Goal: Obtain resource: Obtain resource

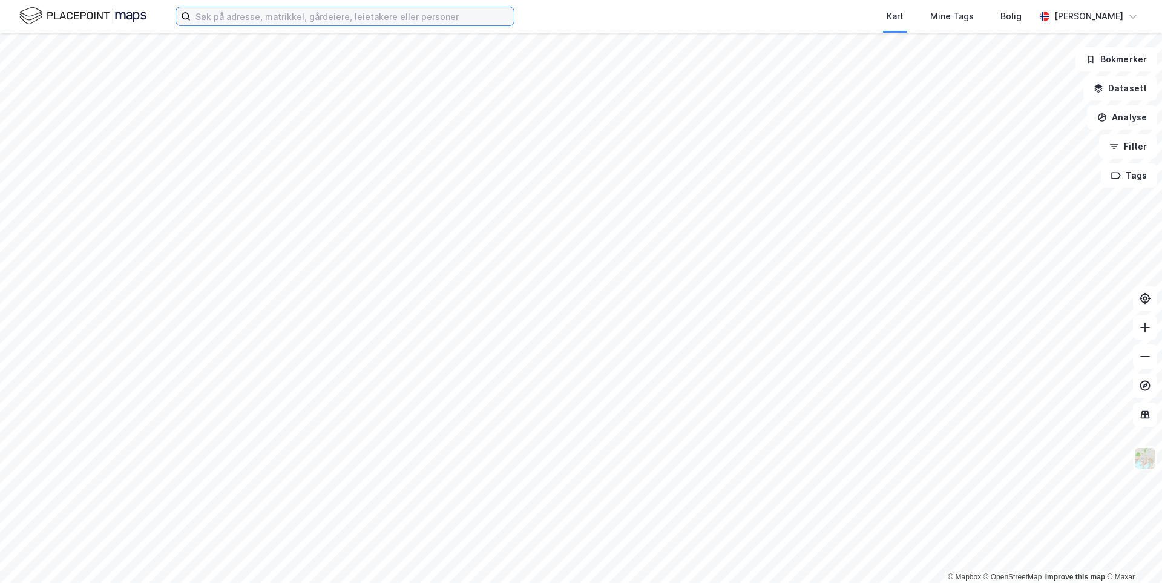
click at [332, 15] on input at bounding box center [352, 16] width 323 height 18
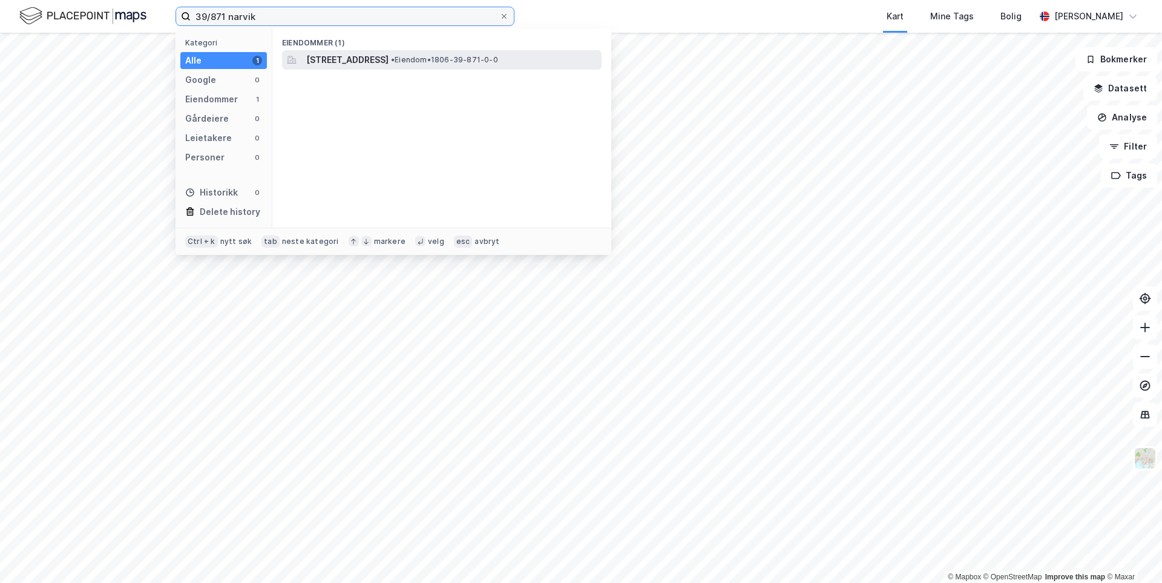
type input "39/871 narvik"
click at [385, 58] on span "[STREET_ADDRESS]" at bounding box center [347, 60] width 82 height 15
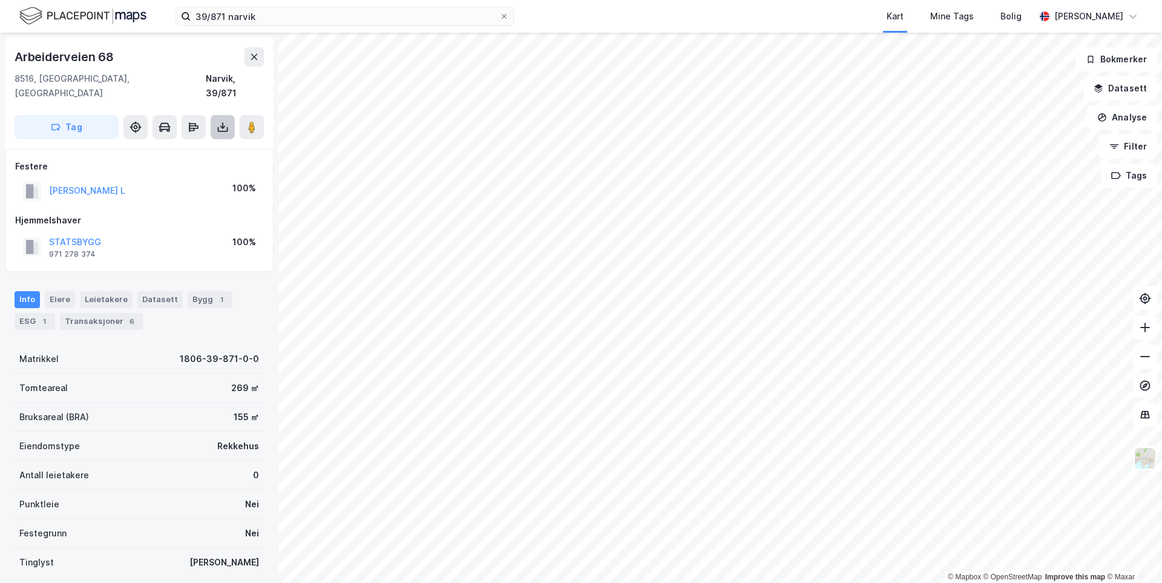
click at [231, 115] on button at bounding box center [223, 127] width 24 height 24
click at [218, 142] on div "Last ned grunnbok" at bounding box center [170, 151] width 129 height 19
